Goal: Information Seeking & Learning: Learn about a topic

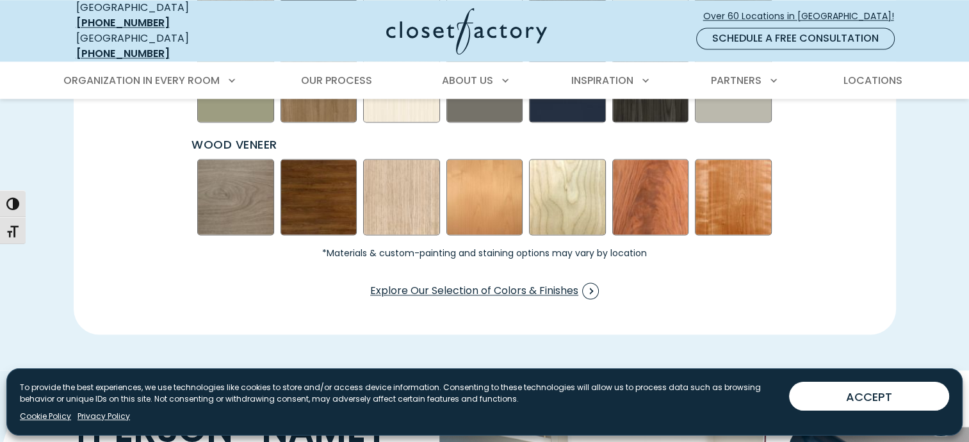
scroll to position [2001, 0]
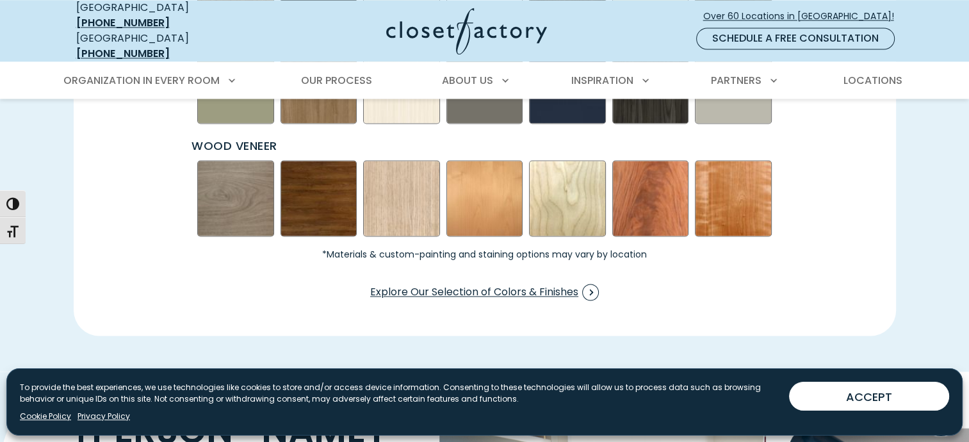
click at [222, 188] on img "Swatch Grid" at bounding box center [235, 198] width 77 height 77
click at [233, 184] on img "Swatch Grid" at bounding box center [235, 198] width 77 height 77
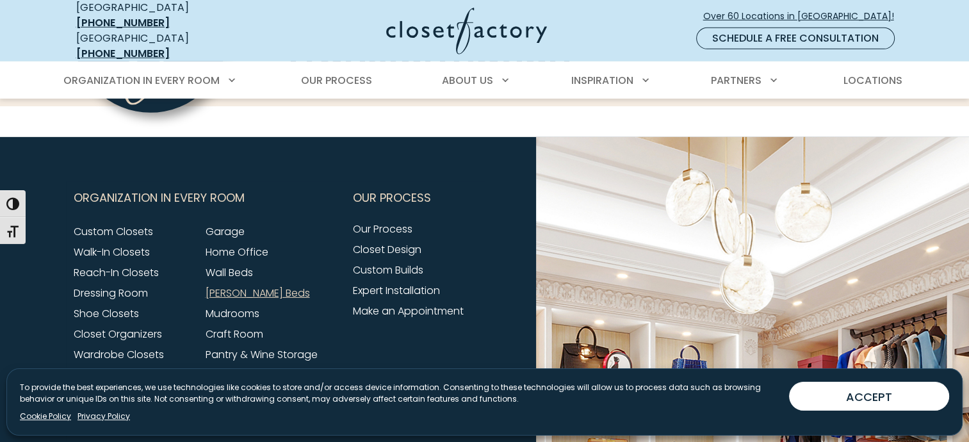
scroll to position [4016, 0]
click at [225, 285] on link "[PERSON_NAME] Beds" at bounding box center [258, 292] width 104 height 15
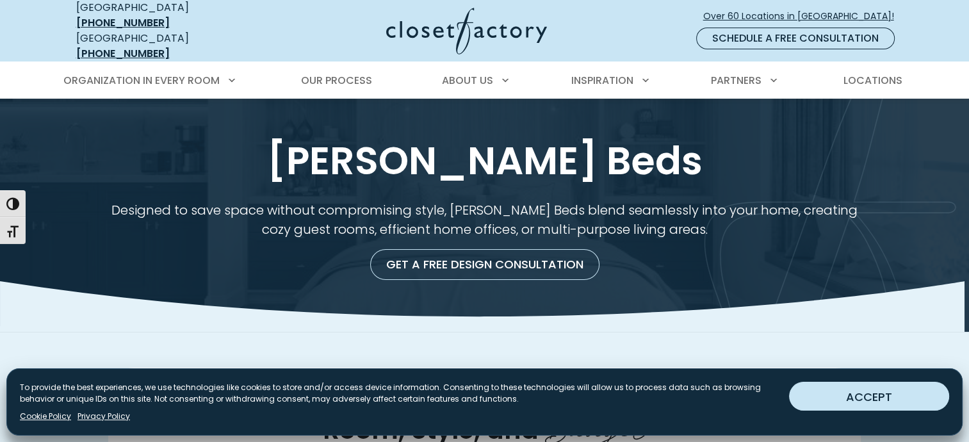
click at [873, 400] on button "ACCEPT" at bounding box center [869, 396] width 160 height 29
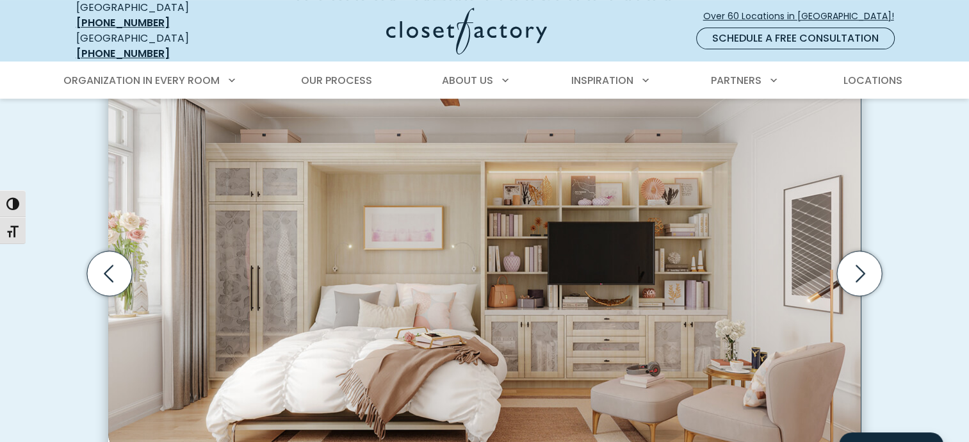
scroll to position [403, 0]
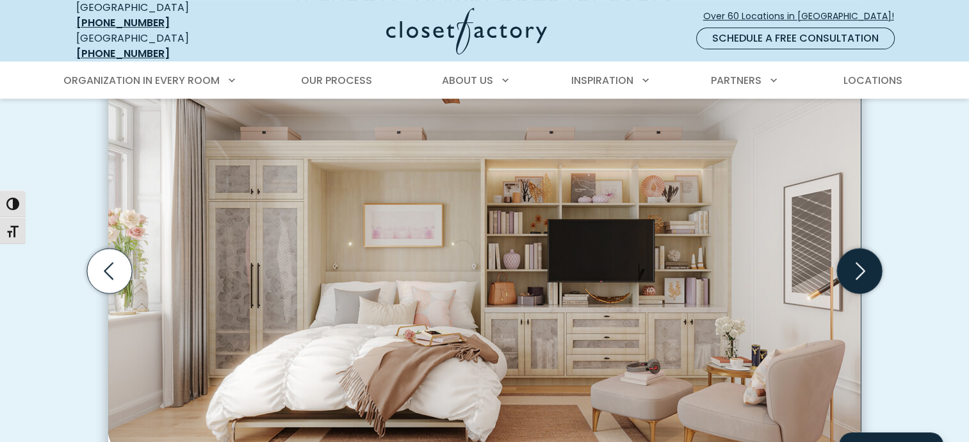
click at [855, 262] on icon "Next slide" at bounding box center [859, 271] width 45 height 45
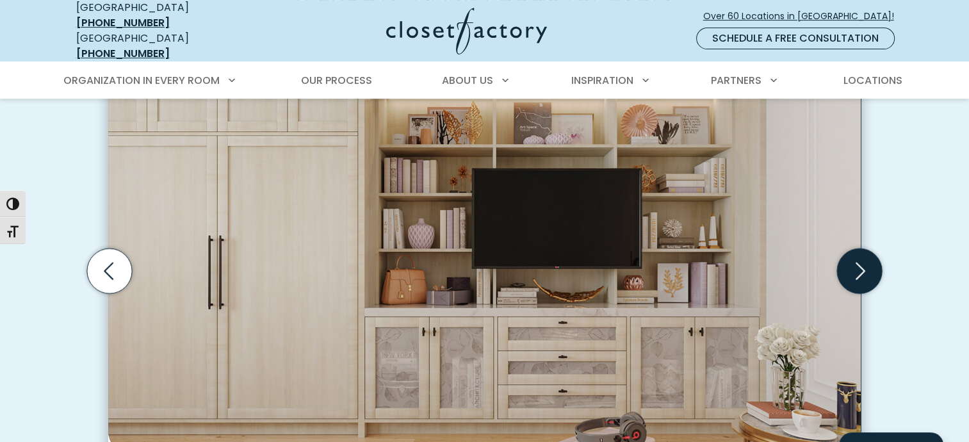
click at [855, 262] on icon "Next slide" at bounding box center [859, 271] width 45 height 45
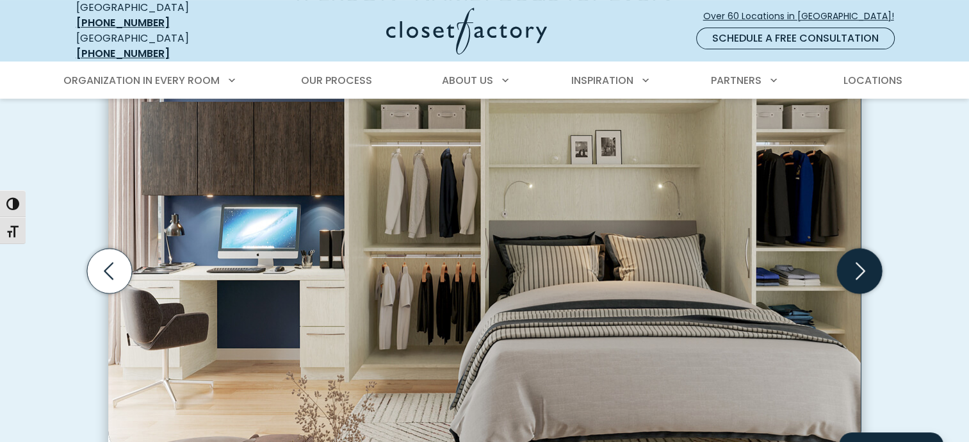
click at [855, 262] on icon "Next slide" at bounding box center [859, 271] width 45 height 45
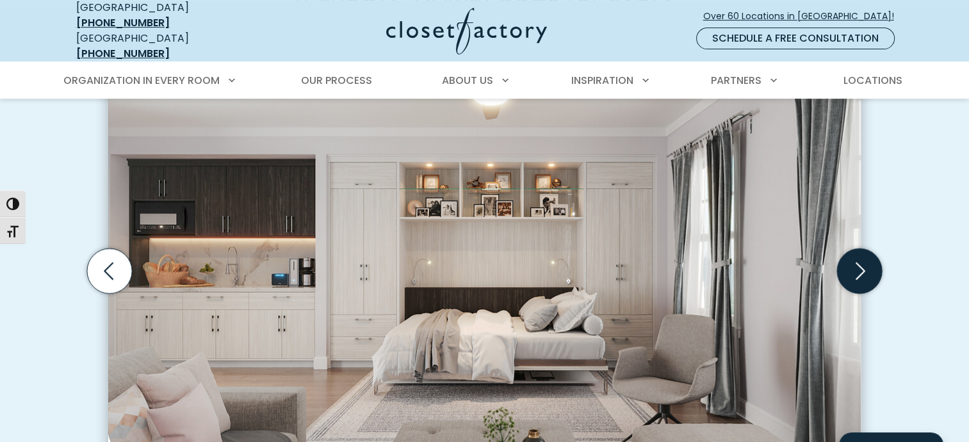
click at [855, 262] on icon "Next slide" at bounding box center [859, 271] width 45 height 45
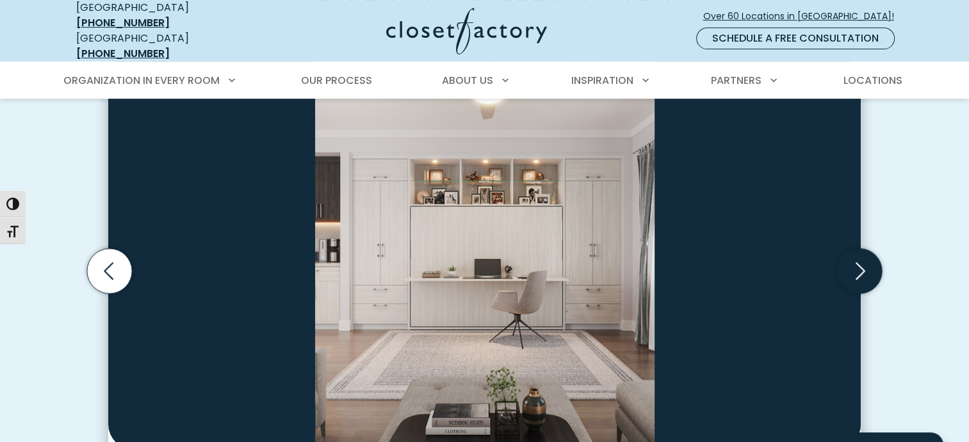
click at [855, 262] on icon "Next slide" at bounding box center [859, 271] width 45 height 45
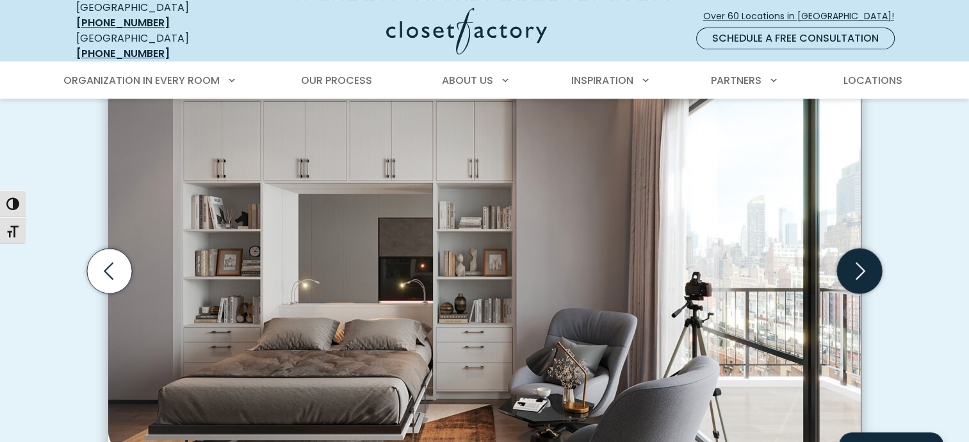
click at [855, 262] on icon "Next slide" at bounding box center [859, 271] width 45 height 45
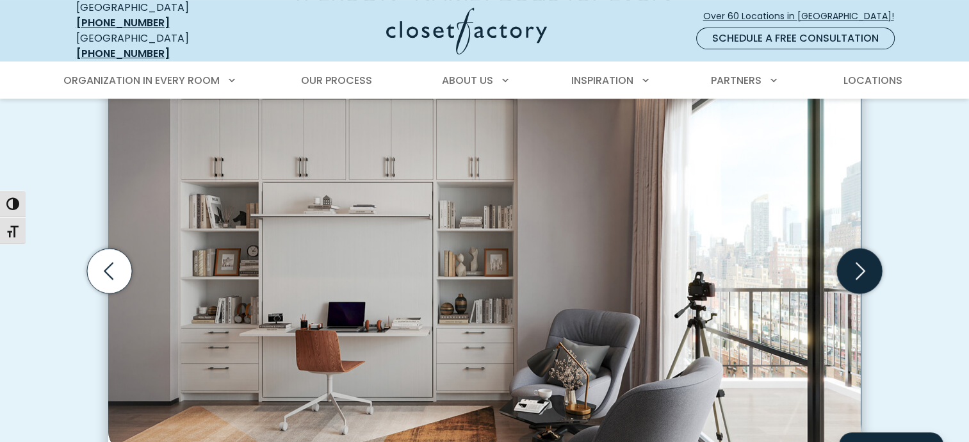
click at [855, 262] on icon "Next slide" at bounding box center [859, 271] width 45 height 45
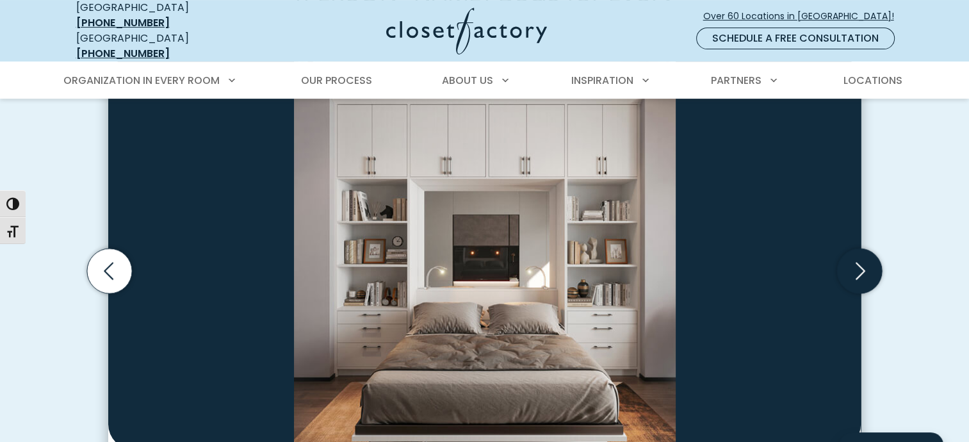
click at [855, 262] on icon "Next slide" at bounding box center [859, 271] width 45 height 45
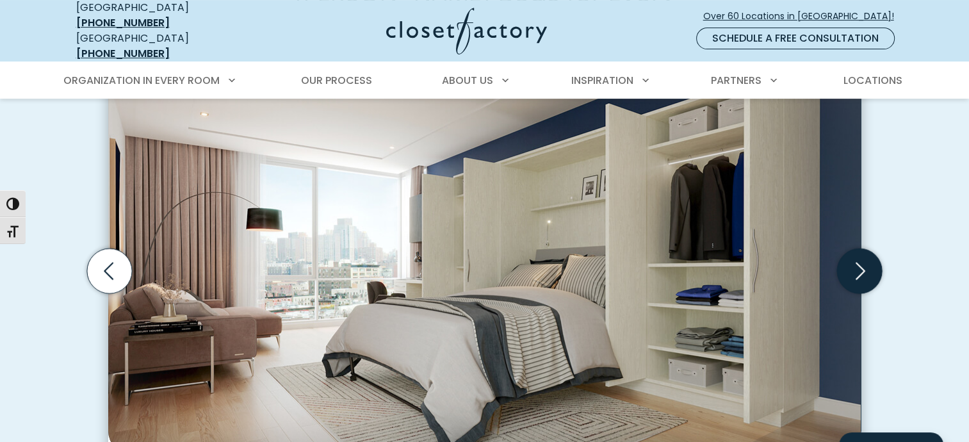
click at [864, 258] on icon "Next slide" at bounding box center [859, 271] width 45 height 45
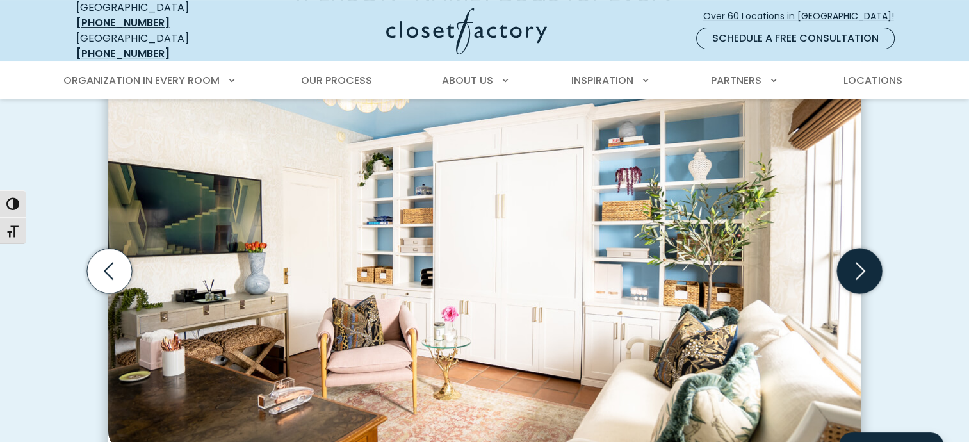
click at [858, 262] on icon "Next slide" at bounding box center [859, 271] width 45 height 45
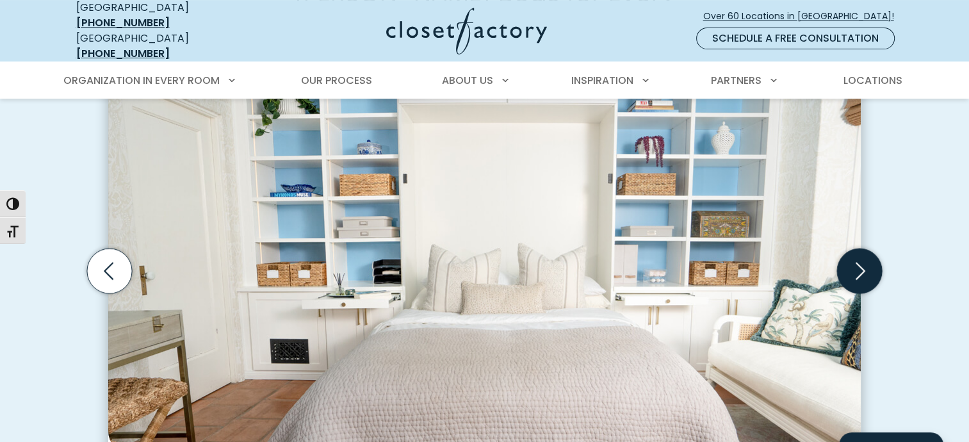
click at [858, 262] on icon "Next slide" at bounding box center [859, 271] width 45 height 45
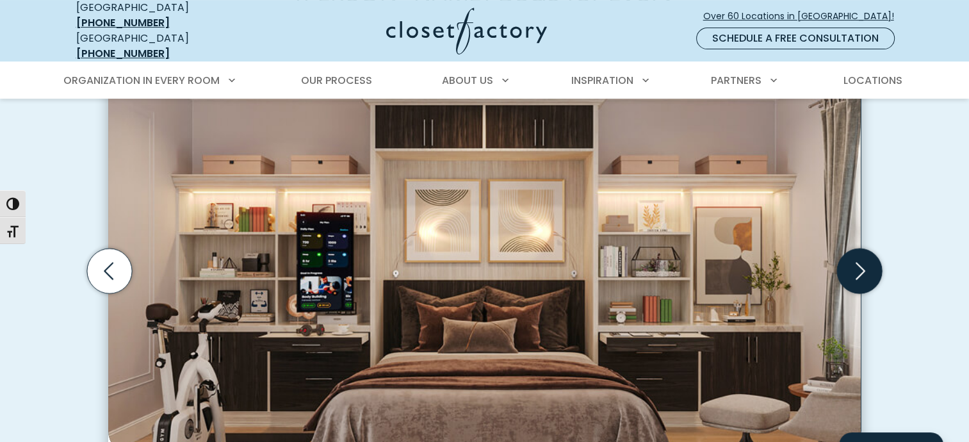
click at [858, 262] on icon "Next slide" at bounding box center [859, 271] width 45 height 45
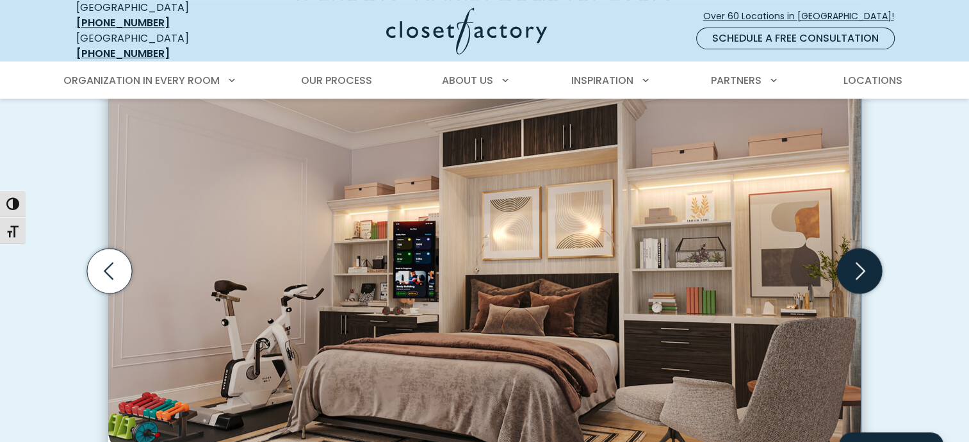
click at [865, 261] on icon "Next slide" at bounding box center [859, 271] width 45 height 45
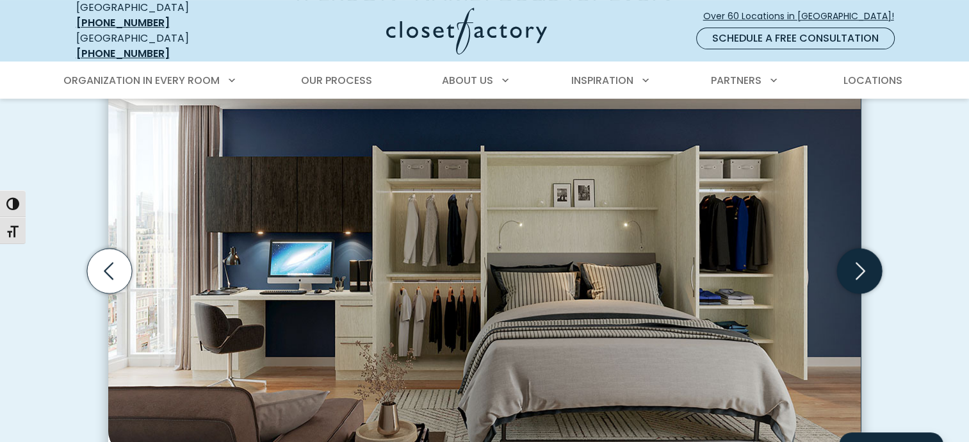
click at [865, 261] on icon "Next slide" at bounding box center [859, 271] width 45 height 45
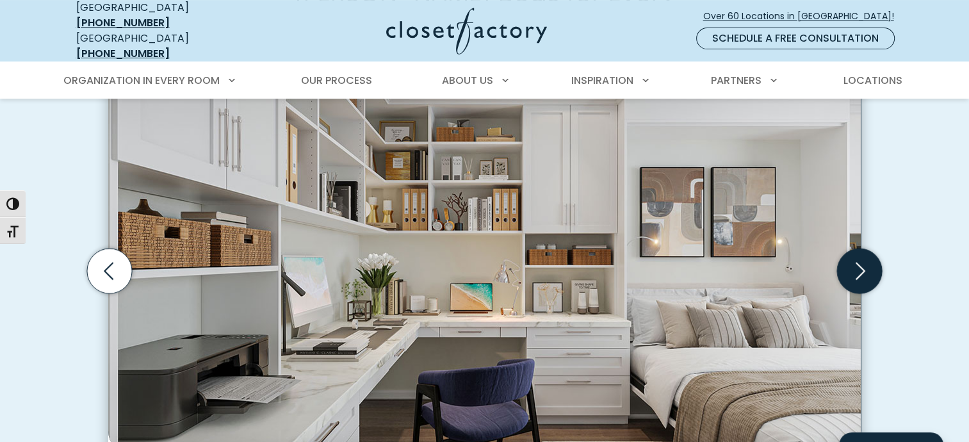
click at [865, 261] on icon "Next slide" at bounding box center [859, 271] width 45 height 45
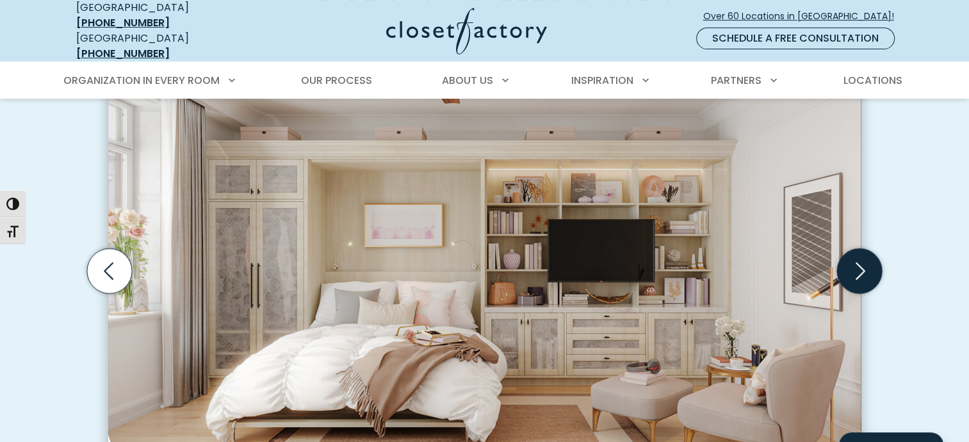
click at [865, 261] on icon "Next slide" at bounding box center [859, 271] width 45 height 45
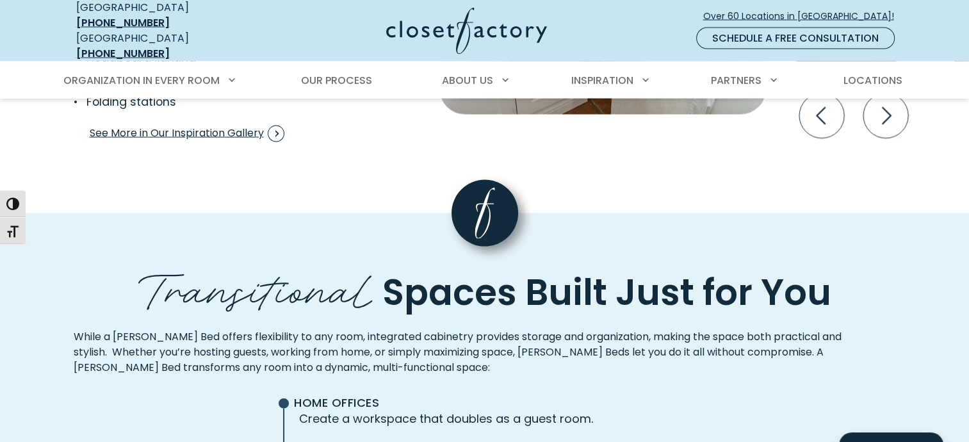
scroll to position [2639, 0]
